Goal: Task Accomplishment & Management: Use online tool/utility

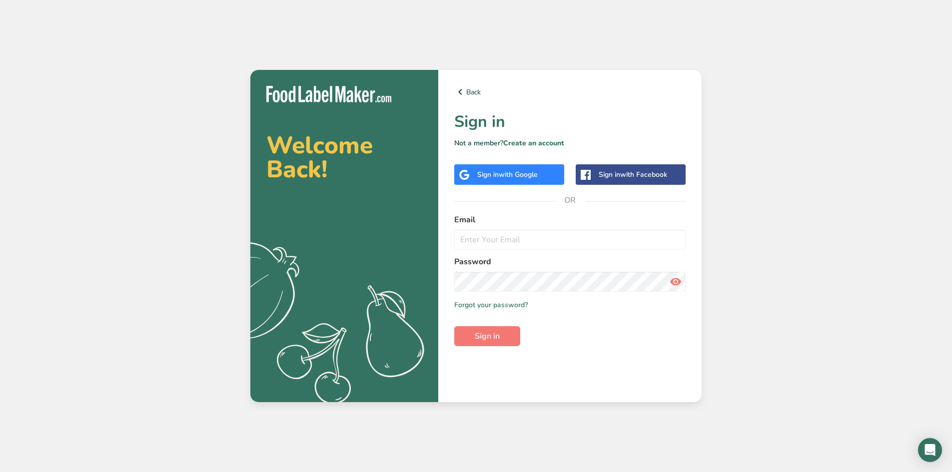
click at [524, 180] on div "Sign in with Google" at bounding box center [509, 174] width 110 height 20
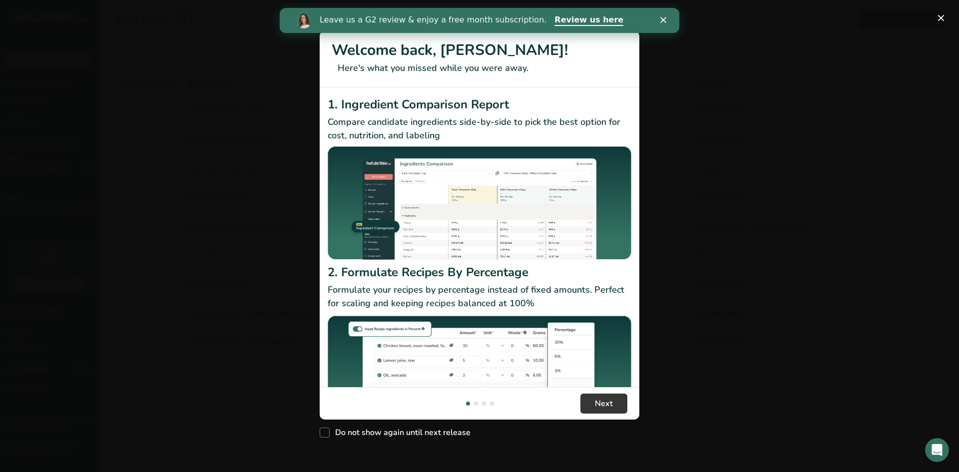
click at [663, 21] on icon "Close" at bounding box center [663, 20] width 6 height 6
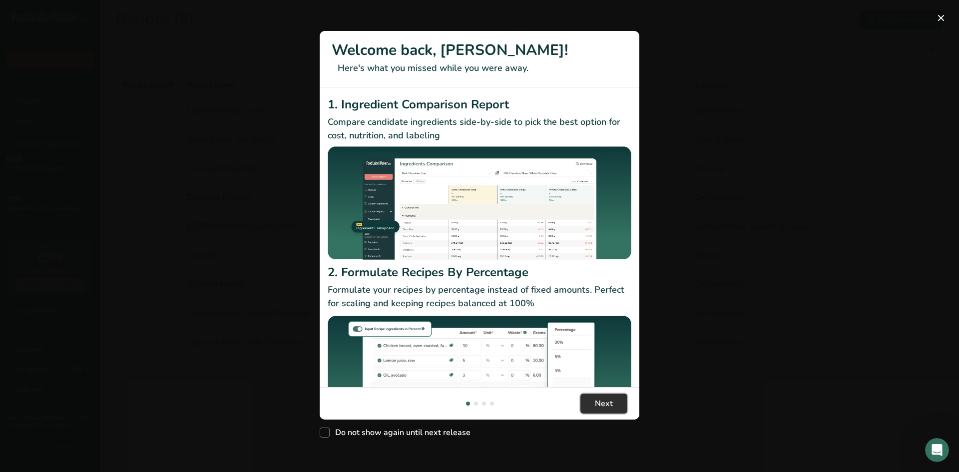
click at [599, 405] on span "Next" at bounding box center [604, 404] width 18 height 12
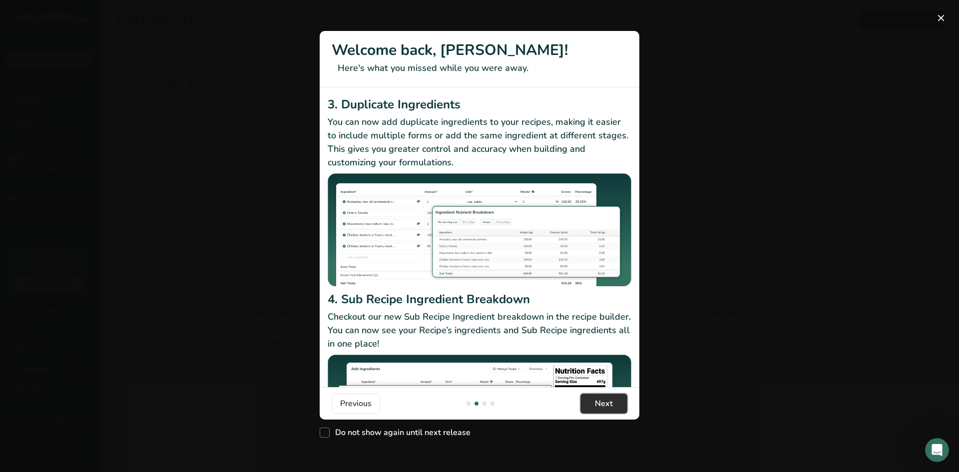
click at [598, 404] on span "Next" at bounding box center [604, 404] width 18 height 12
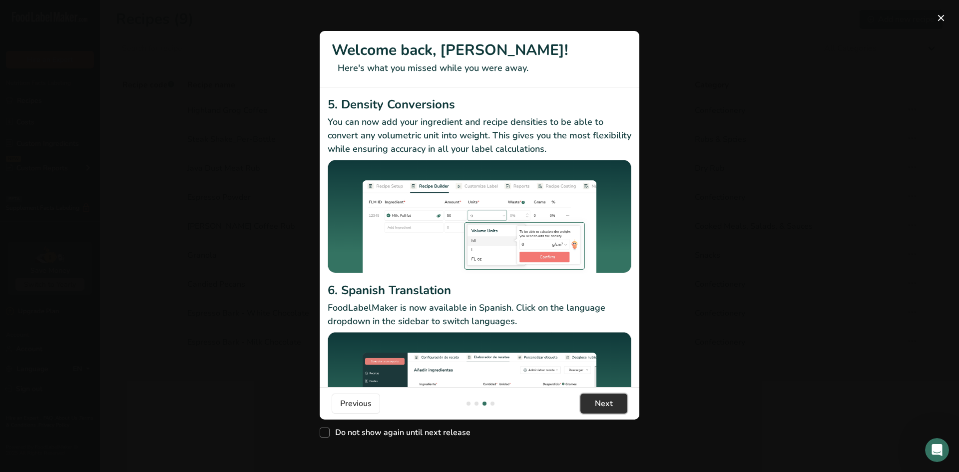
click at [598, 405] on span "Next" at bounding box center [604, 404] width 18 height 12
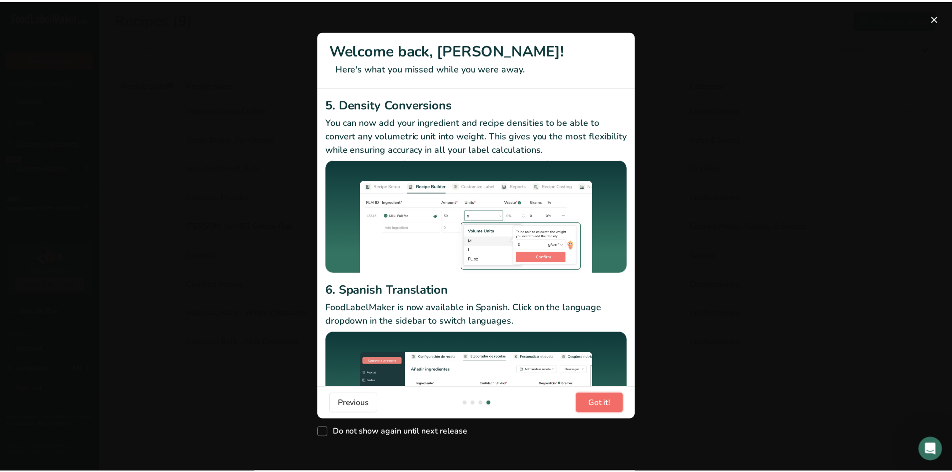
scroll to position [0, 959]
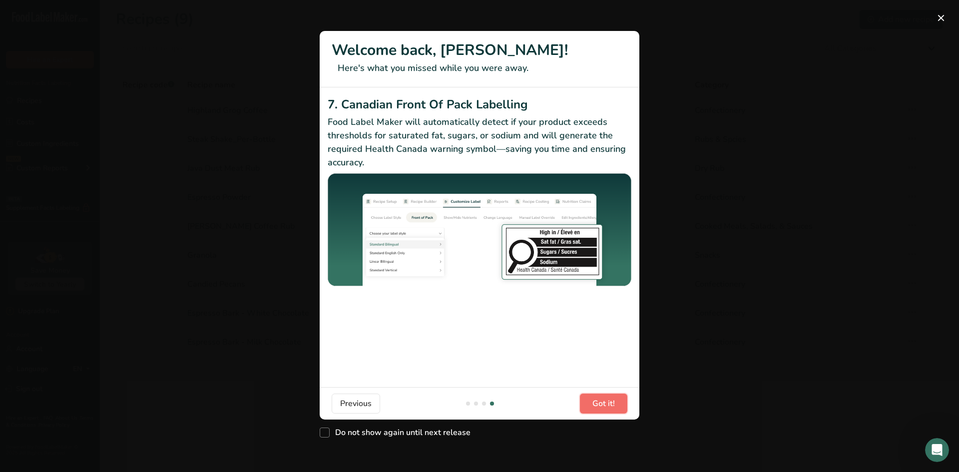
click at [597, 405] on span "Got it!" at bounding box center [603, 404] width 22 height 12
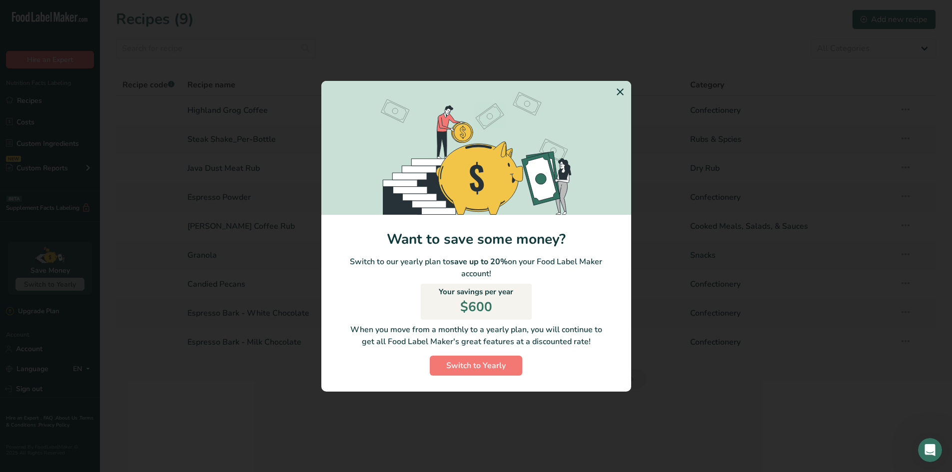
click at [617, 93] on icon "Switch to Yearly Modal" at bounding box center [620, 92] width 12 height 18
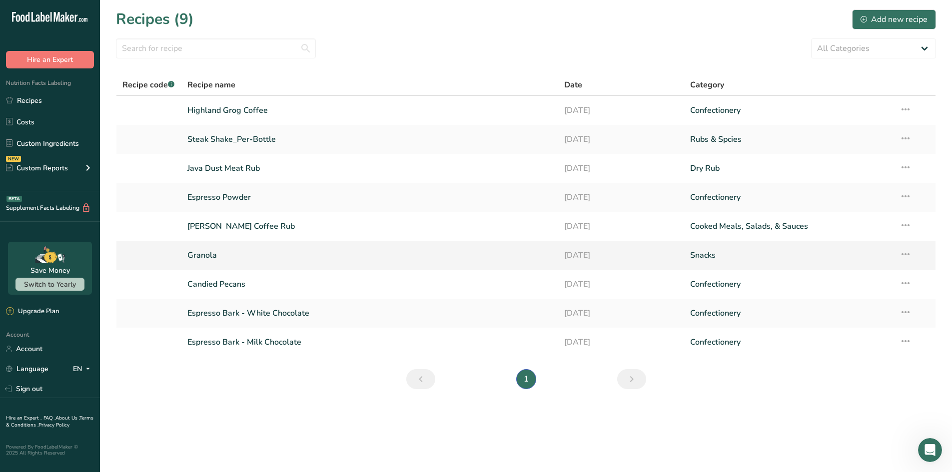
click at [238, 259] on link "Granola" at bounding box center [369, 255] width 365 height 21
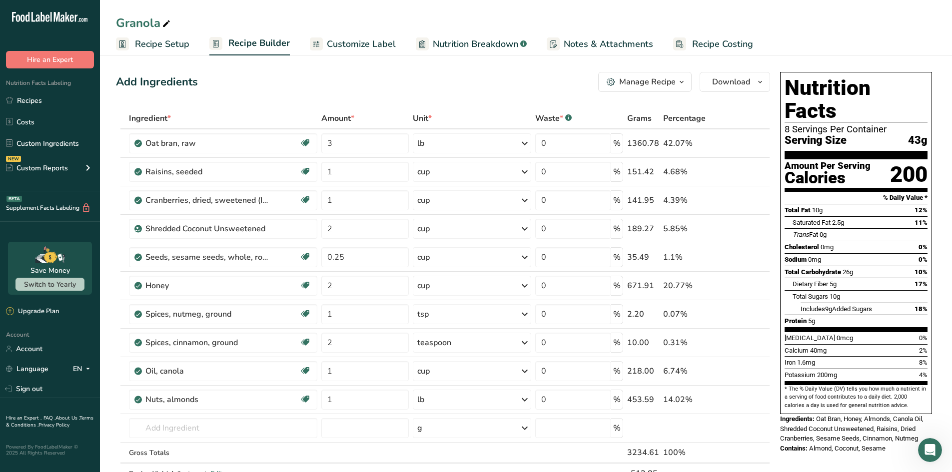
drag, startPoint x: 892, startPoint y: 427, endPoint x: 777, endPoint y: 397, distance: 118.7
click at [777, 397] on div "Nutrition Facts 8 Servings Per Container Serving Size 43g Amount Per Serving Ca…" at bounding box center [856, 263] width 160 height 390
copy div "Ingredients: Oat Bran, Honey, Almonds, Canola Oil, Shredded Coconut Unsweetened…"
